Goal: Communication & Community: Answer question/provide support

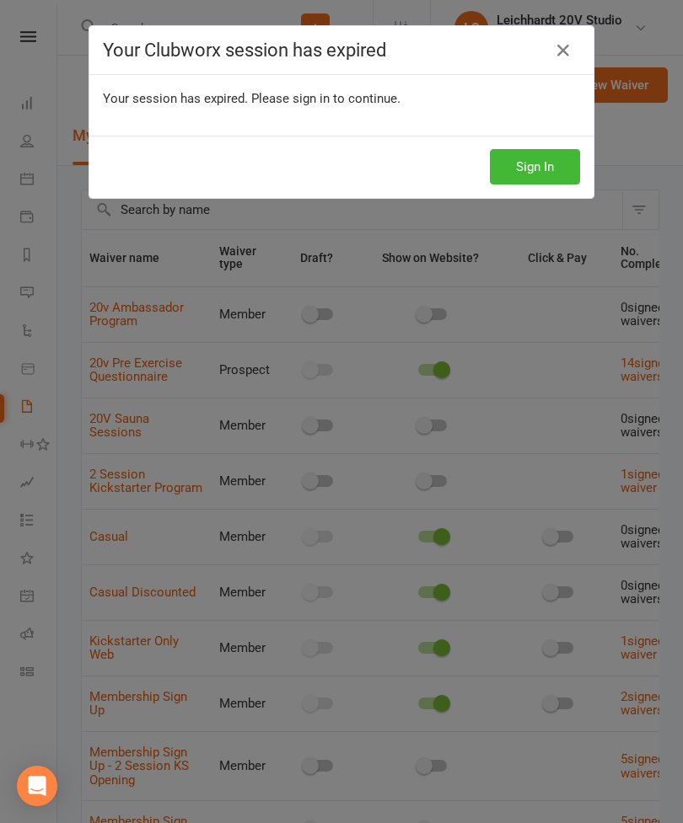
select select "100"
click at [42, 300] on div "Your Clubworx session has expired Your session has expired. Please sign in to c…" at bounding box center [341, 411] width 683 height 823
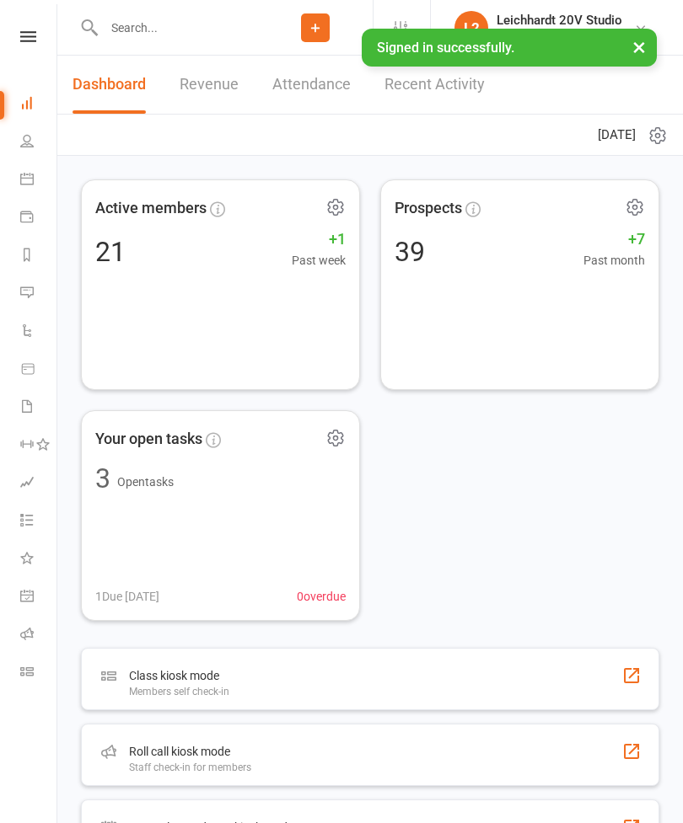
click at [32, 289] on icon at bounding box center [26, 292] width 13 height 13
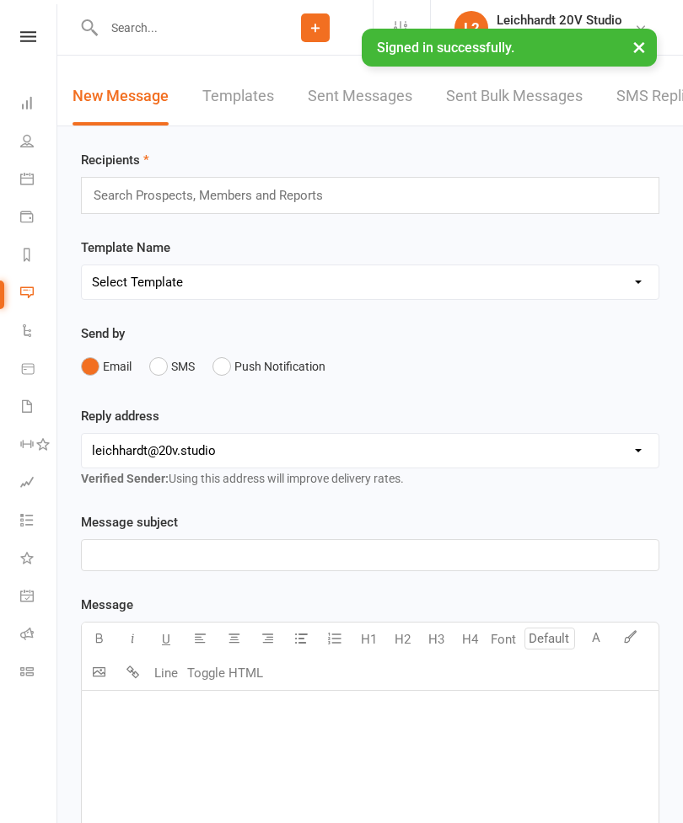
click at [621, 105] on link "SMS Replies 1" at bounding box center [666, 96] width 101 height 58
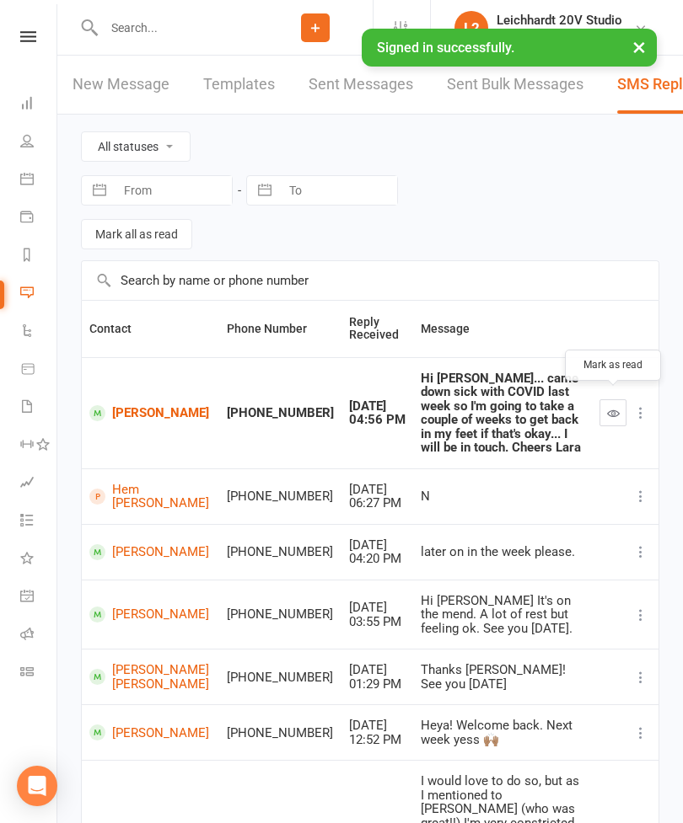
click at [615, 408] on icon "button" at bounding box center [613, 413] width 13 height 13
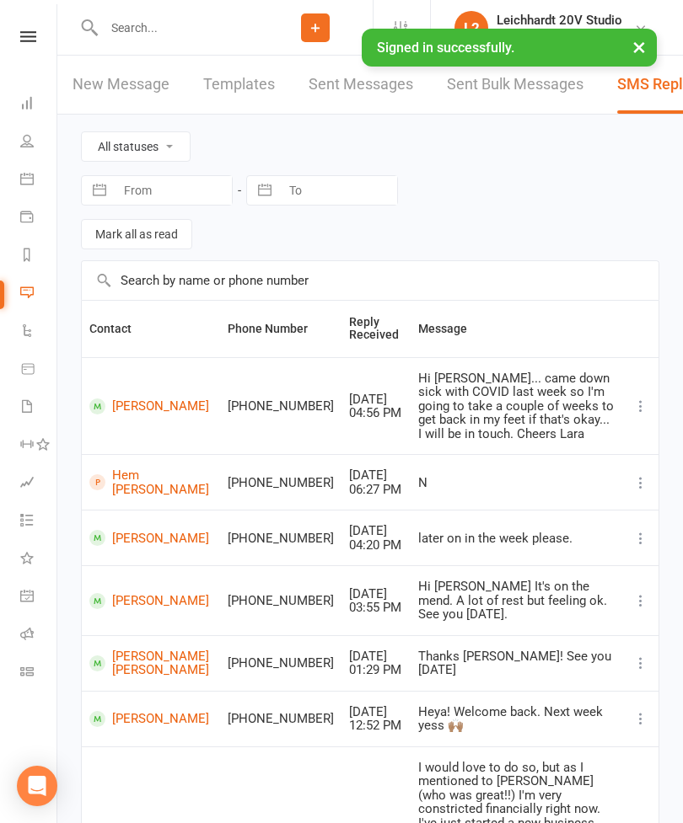
click at [129, 399] on link "[PERSON_NAME]" at bounding box center [150, 407] width 123 height 16
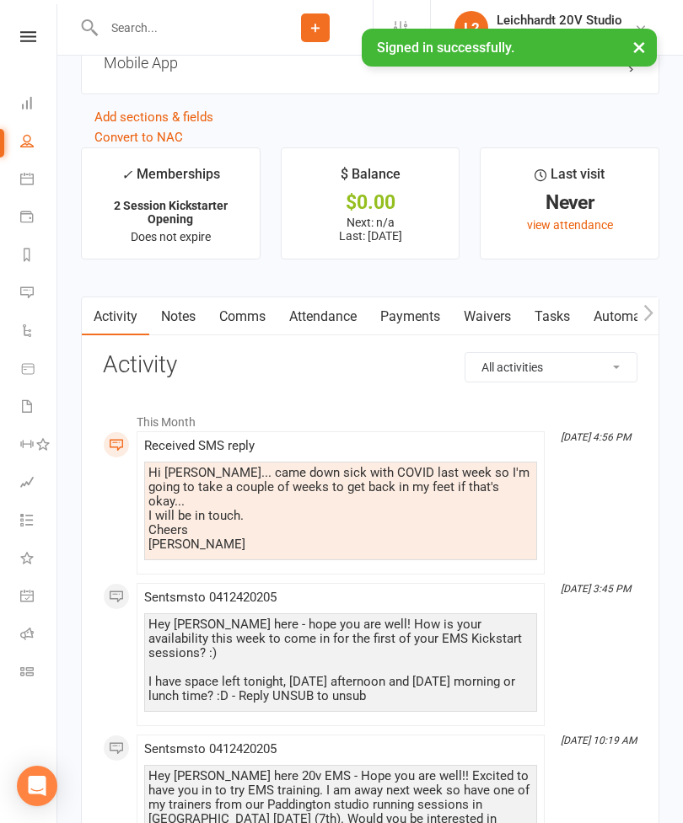
click at [249, 329] on link "Comms" at bounding box center [242, 317] width 70 height 39
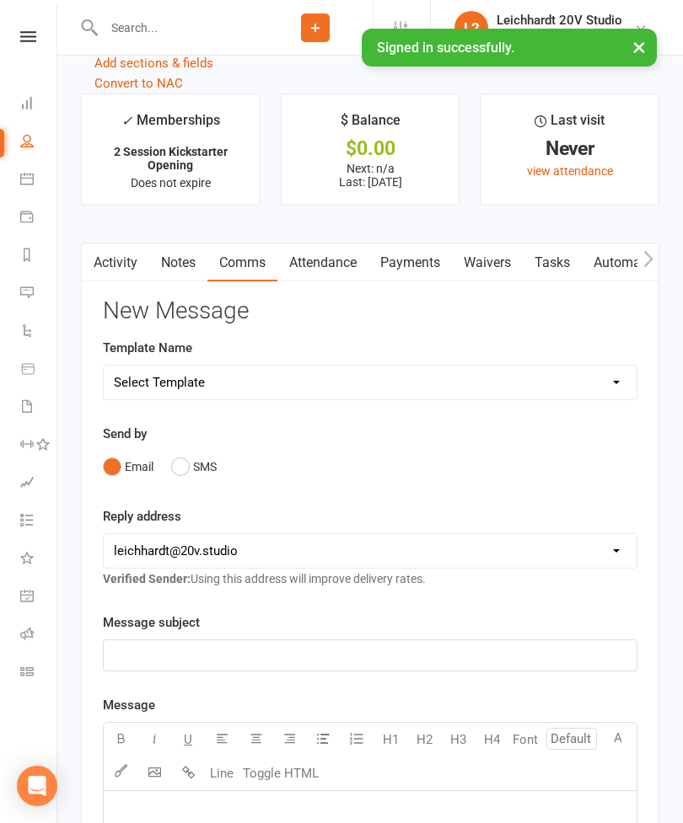
click at [201, 478] on button "SMS" at bounding box center [194, 467] width 46 height 32
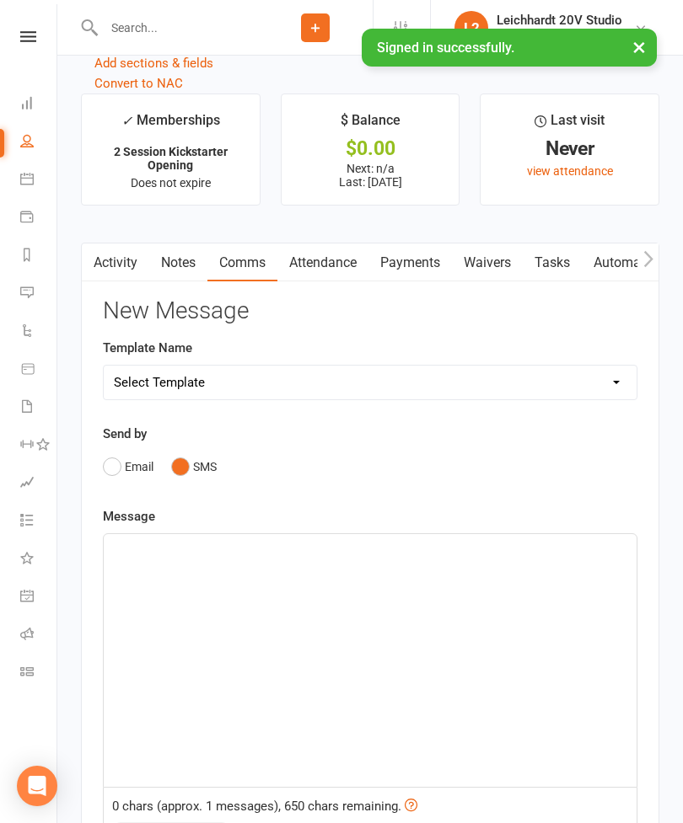
click at [314, 591] on div "﻿" at bounding box center [370, 660] width 533 height 253
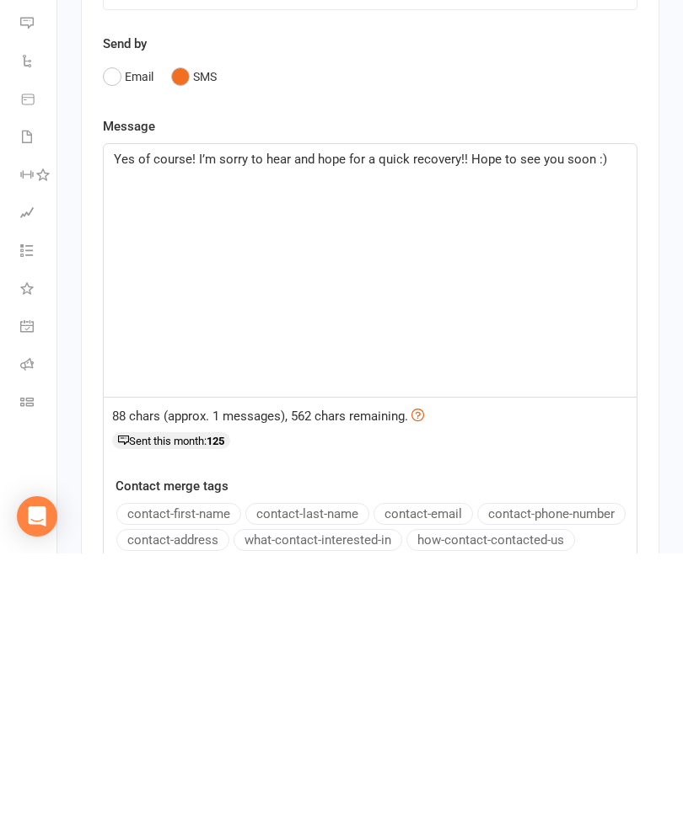
click at [523, 421] on span "Yes of course! I’m sorry to hear and hope for a quick recovery!! Hope to see yo…" at bounding box center [360, 428] width 493 height 15
click at [603, 419] on p "Yes of course! I’m sorry to hear and hope for a quick recovery!! Will see you s…" at bounding box center [370, 429] width 512 height 20
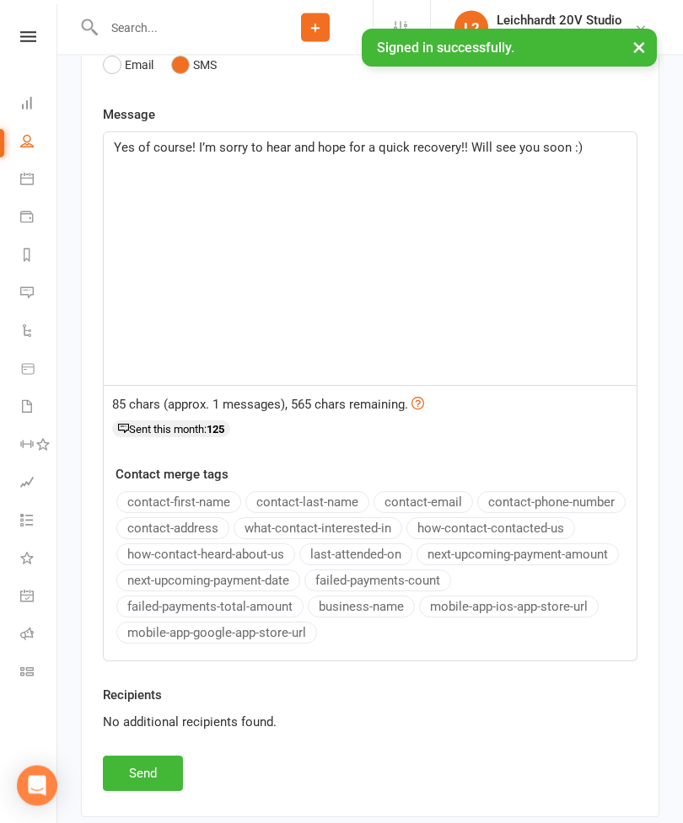
click at [128, 778] on button "Send" at bounding box center [143, 774] width 80 height 35
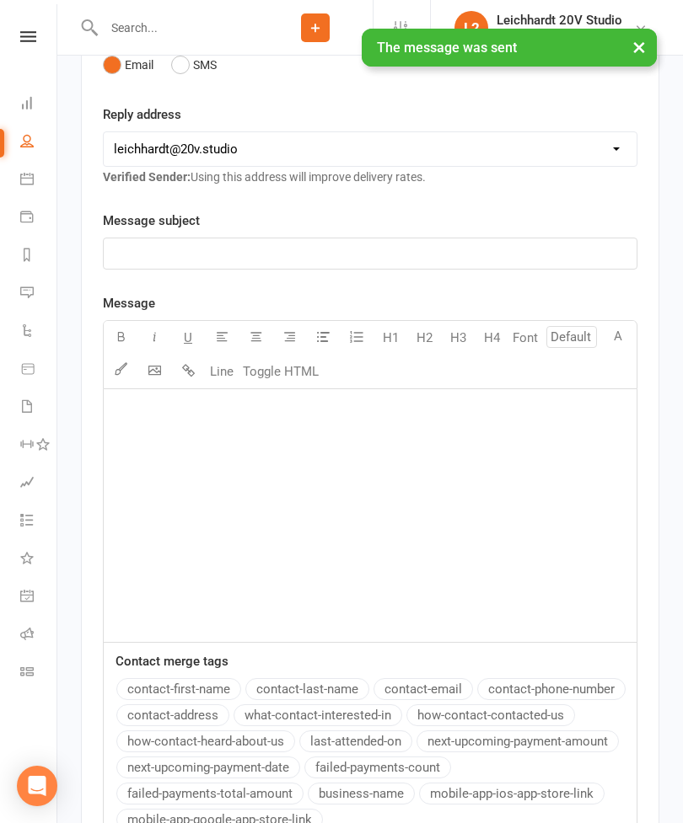
click at [36, 304] on link "Messages" at bounding box center [39, 295] width 38 height 38
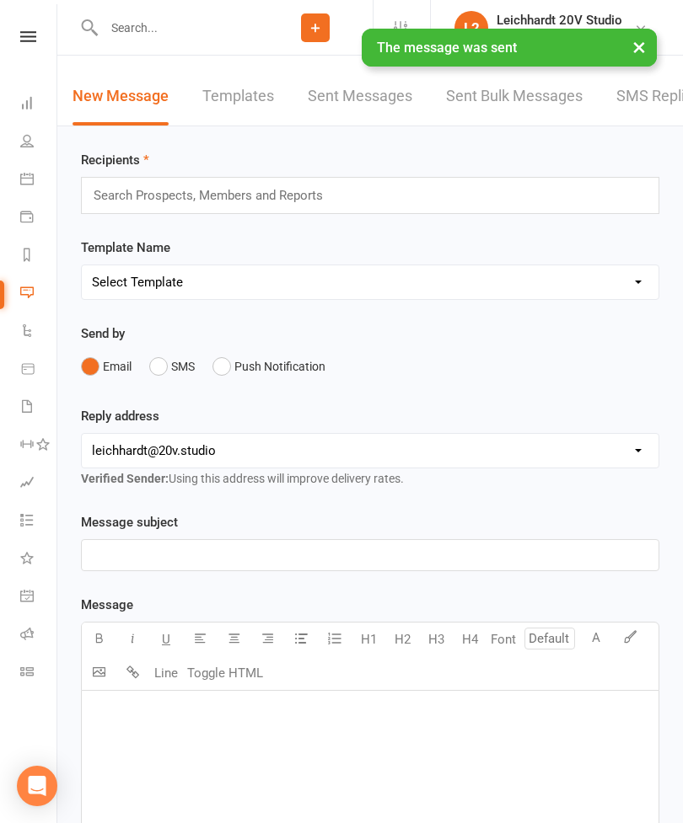
click at [625, 124] on link "SMS Replies" at bounding box center [658, 96] width 84 height 58
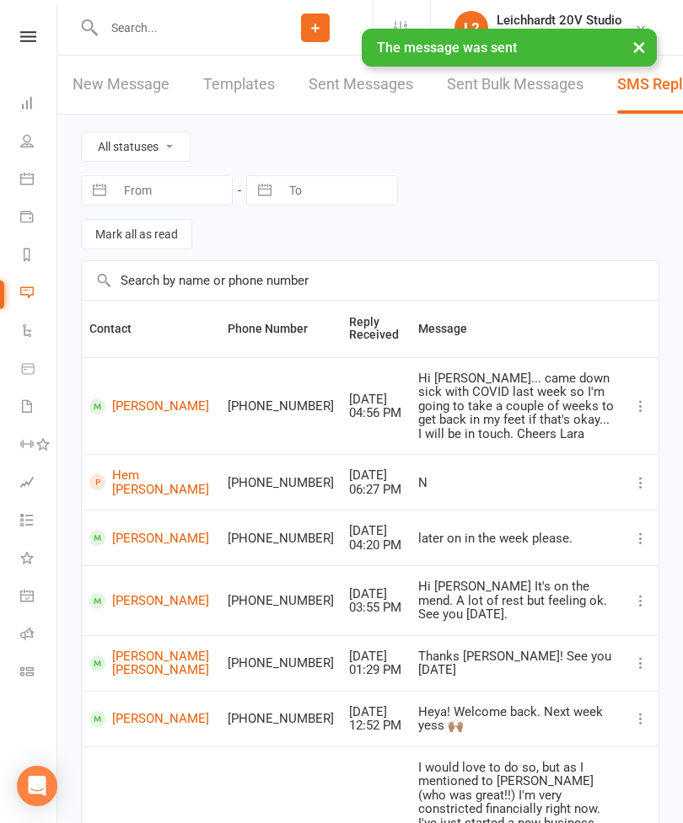
click at [30, 412] on icon at bounding box center [26, 406] width 13 height 13
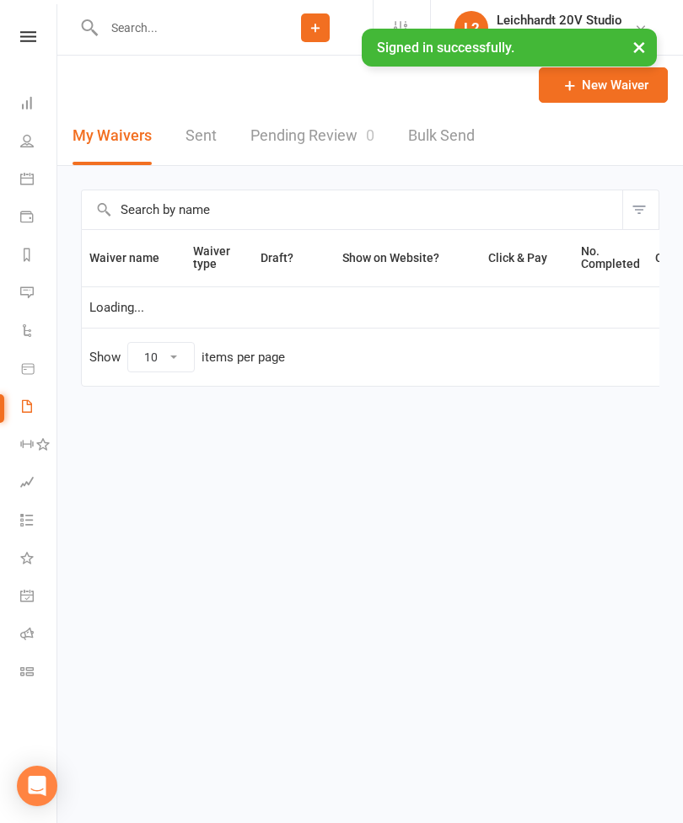
select select "100"
click at [333, 153] on link "Pending Review 0" at bounding box center [312, 136] width 124 height 58
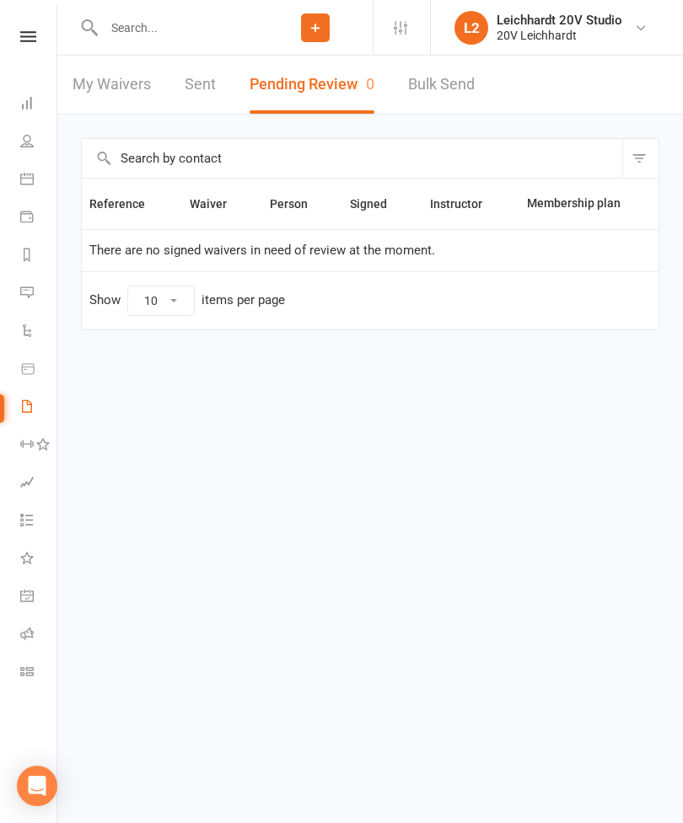
click at [41, 185] on link "Calendar" at bounding box center [39, 181] width 38 height 38
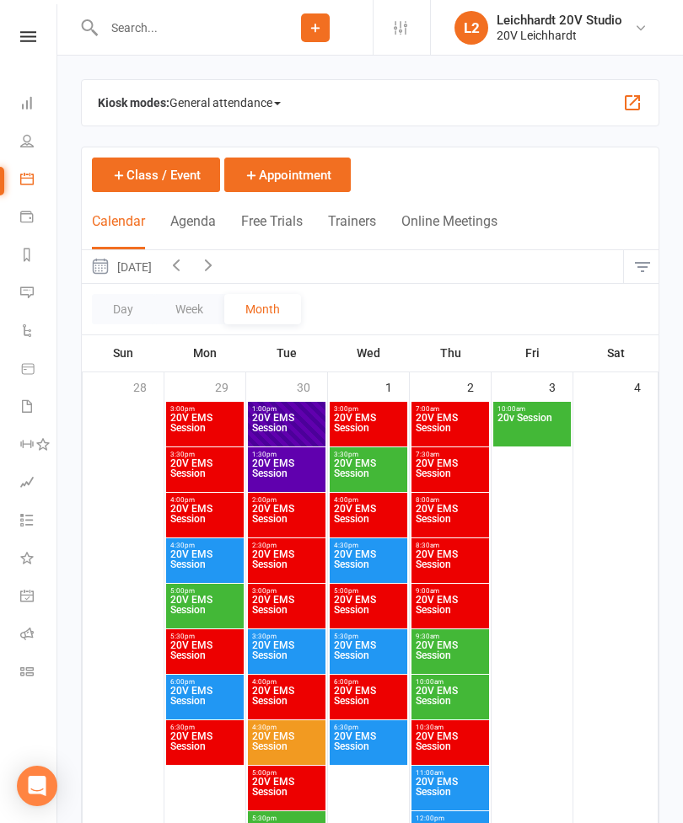
click at [202, 225] on button "Agenda" at bounding box center [193, 231] width 46 height 36
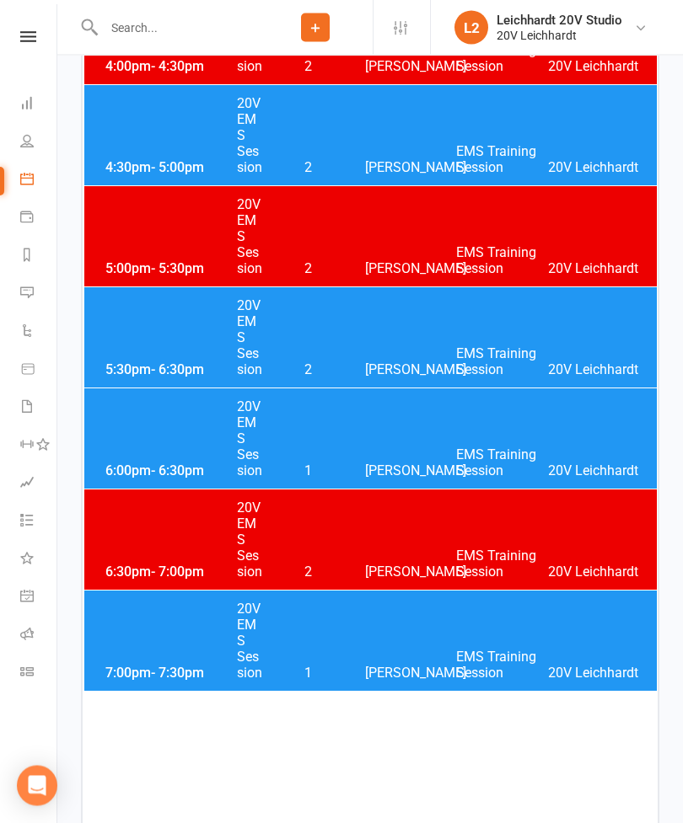
click at [153, 457] on div "6:00pm - 6:30pm 20V EMS Session 1 Joel Cox EMS Training Session 20V Leichhardt" at bounding box center [370, 439] width 572 height 100
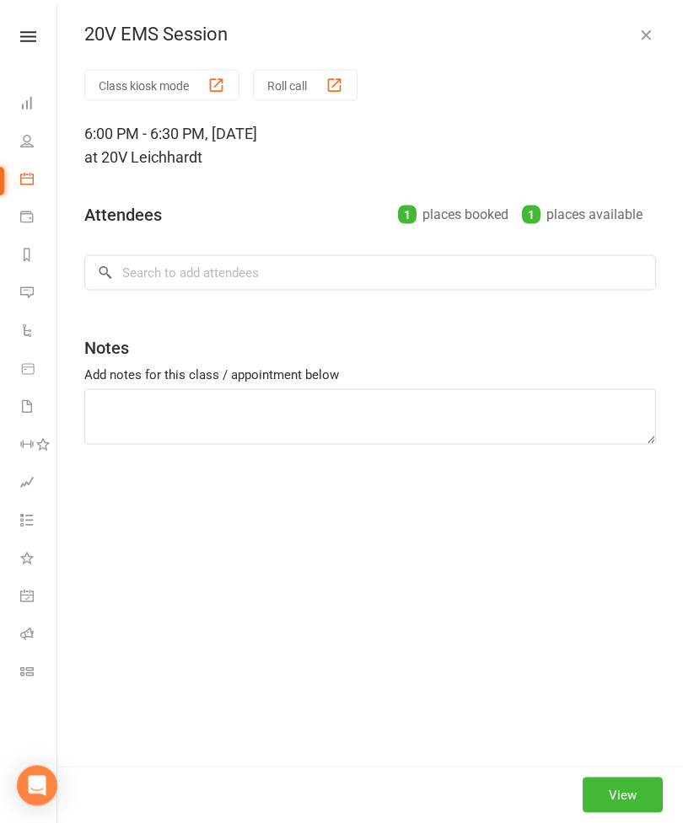
scroll to position [1002, 0]
